Goal: Find specific page/section

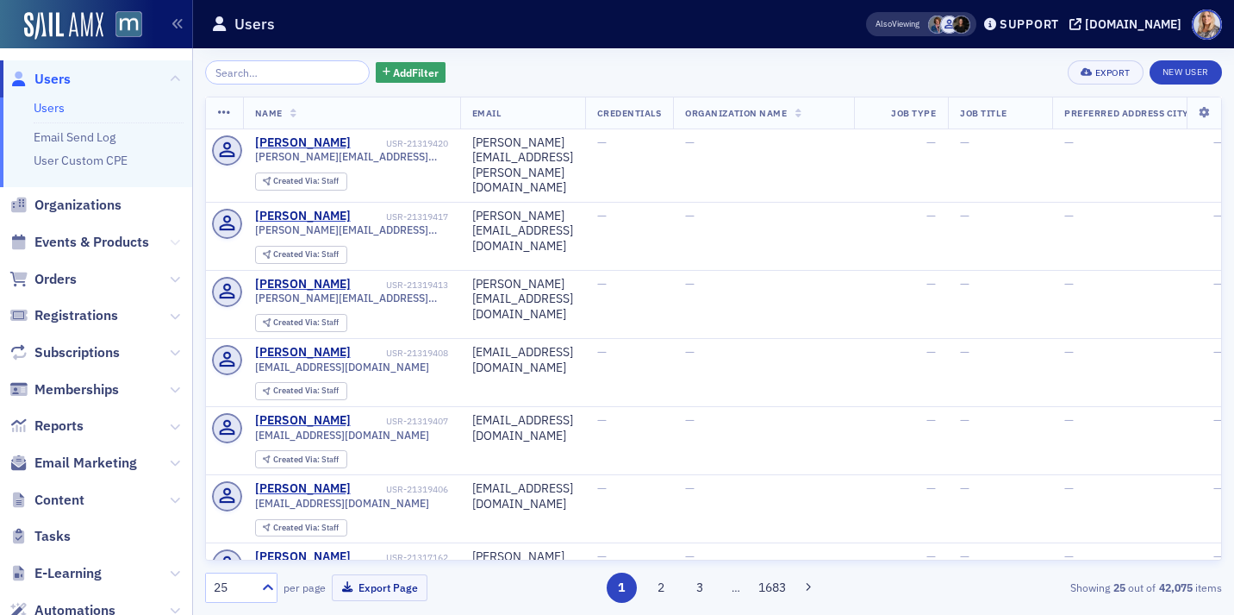
click at [172, 241] on icon at bounding box center [175, 242] width 10 height 10
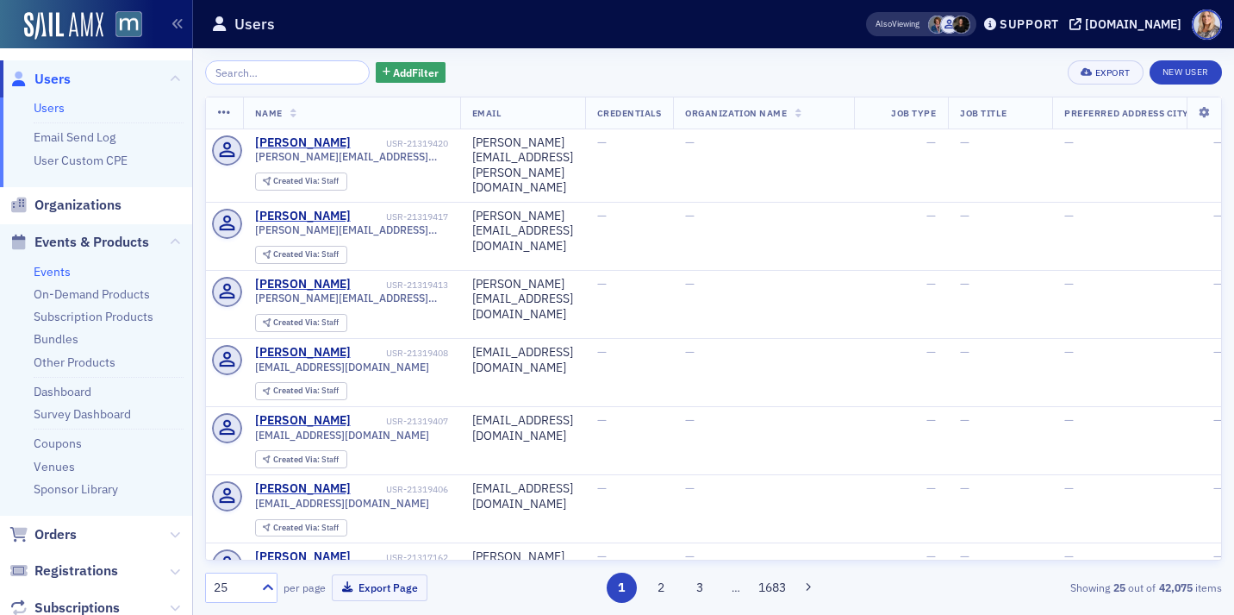
click at [59, 269] on link "Events" at bounding box center [52, 272] width 37 height 16
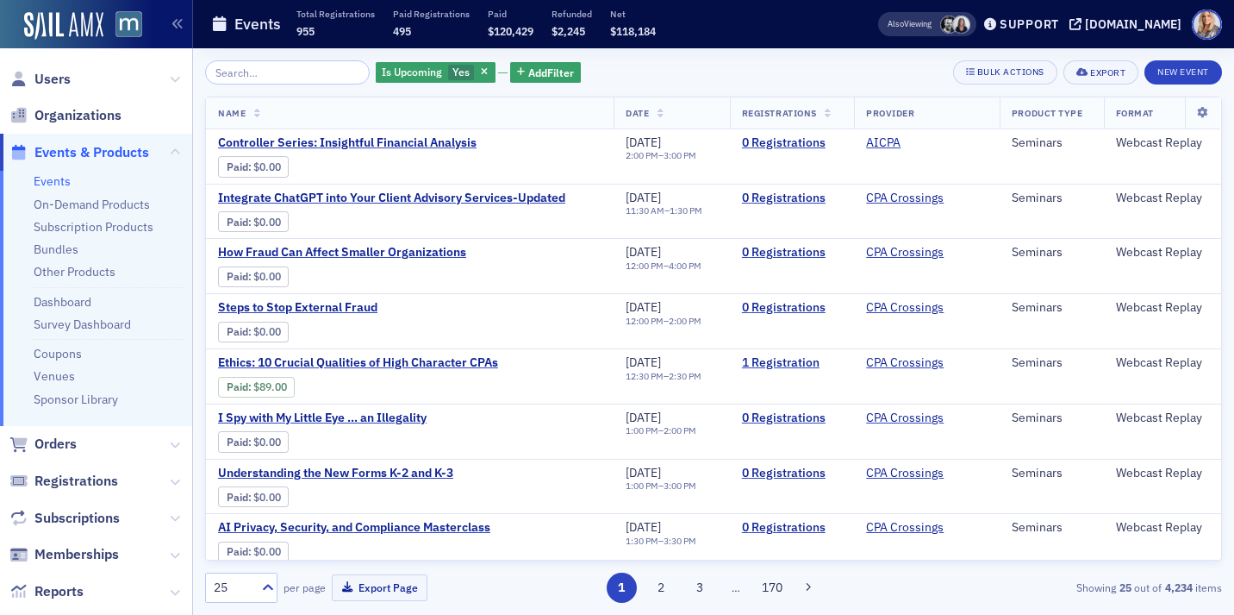
click at [227, 74] on input "search" at bounding box center [287, 72] width 165 height 24
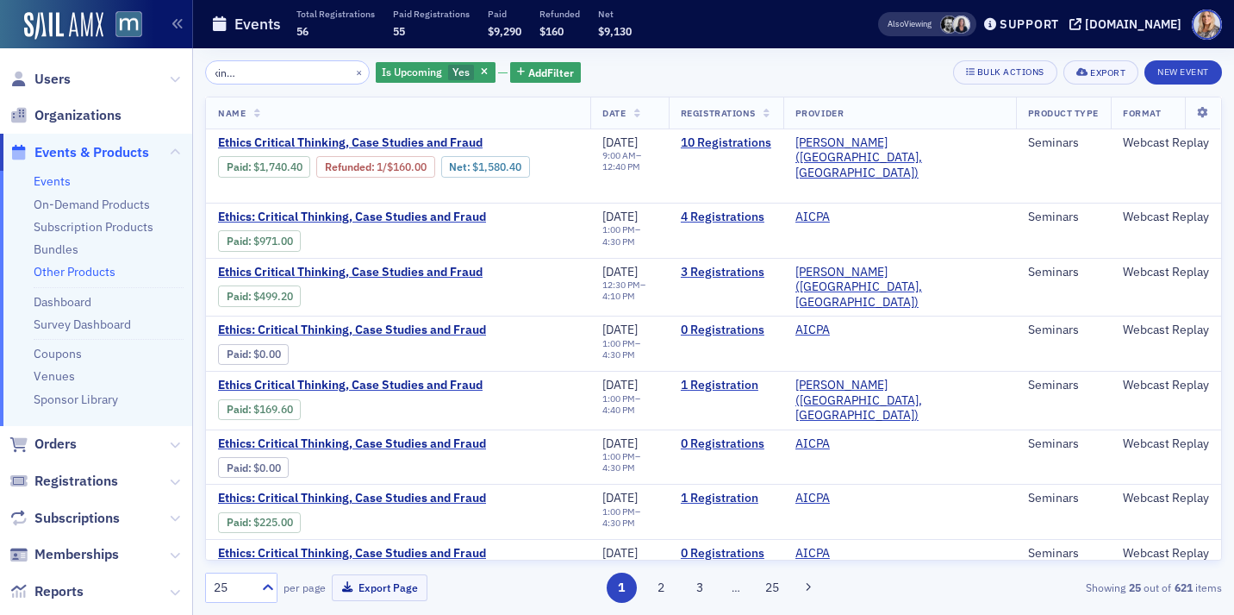
type input "CPE Ethics Critical Thinking, Case Studies and Fraud"
click at [110, 270] on link "Other Products" at bounding box center [75, 272] width 82 height 16
